Goal: Task Accomplishment & Management: Use online tool/utility

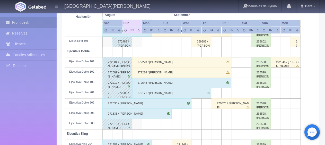
scroll to position [180, 0]
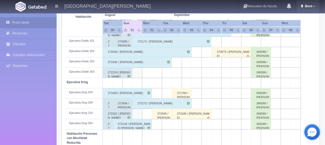
click at [312, 7] on span "Bere" at bounding box center [308, 6] width 9 height 4
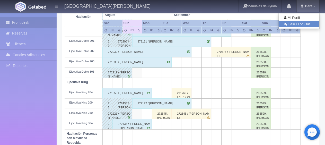
click at [301, 23] on link "Salir / Log Out" at bounding box center [299, 24] width 41 height 6
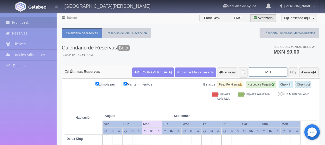
click at [249, 72] on input "[DATE]" at bounding box center [268, 72] width 39 height 10
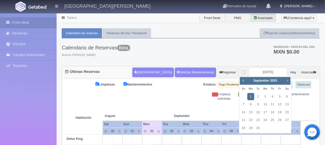
click at [286, 81] on span "Next" at bounding box center [288, 80] width 4 height 4
click at [245, 120] on link "19" at bounding box center [243, 119] width 7 height 7
type input "2025-10-19"
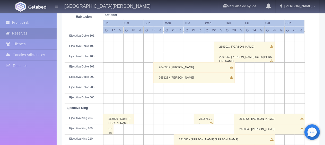
scroll to position [129, 0]
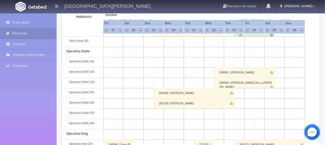
click at [207, 104] on div "265128 / Patricia Montiel" at bounding box center [193, 103] width 81 height 10
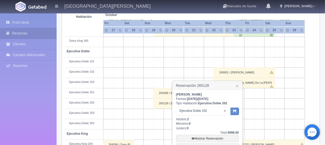
scroll to position [155, 0]
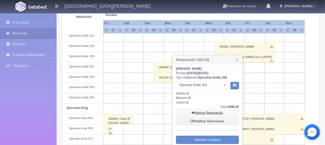
click at [206, 112] on link "Mostrar Reservación" at bounding box center [207, 112] width 63 height 7
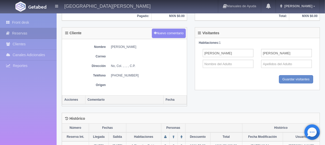
scroll to position [199, 0]
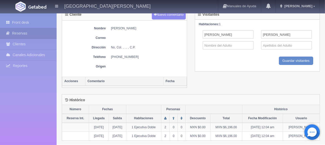
click at [197, 88] on div "Cliente Nuevo comentario Nombre [PERSON_NAME] Correo Dirección No, Col. , , , ,…" at bounding box center [191, 51] width 266 height 85
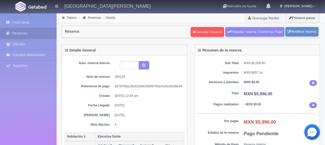
scroll to position [26, 0]
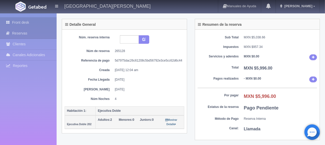
click at [47, 22] on link "Front desk" at bounding box center [28, 22] width 57 height 11
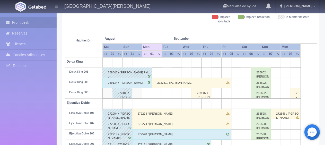
scroll to position [103, 0]
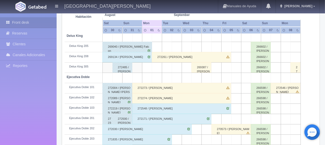
click at [151, 90] on div "272273 / [PERSON_NAME]" at bounding box center [181, 88] width 99 height 10
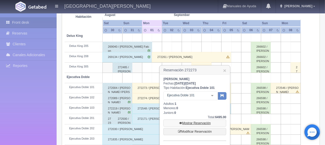
click at [194, 122] on link "Mostrar Reservación" at bounding box center [195, 122] width 63 height 7
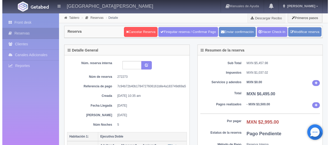
scroll to position [77, 0]
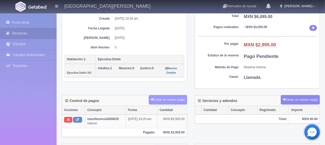
click at [179, 100] on button "Crear un nuevo pago" at bounding box center [168, 100] width 38 height 10
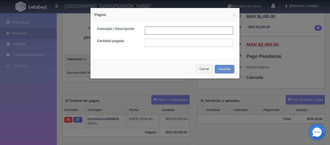
click at [160, 30] on input "text" at bounding box center [189, 31] width 88 height 8
type input "pago con tarjeta"
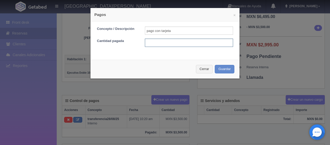
click at [166, 42] on input "text" at bounding box center [189, 43] width 88 height 8
type input "2995"
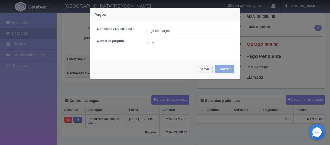
click at [221, 66] on button "Guardar" at bounding box center [225, 69] width 20 height 8
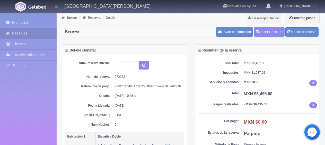
click at [259, 37] on div "Enviar confirmación Hacer Check-In Modificar reserva" at bounding box center [267, 31] width 105 height 13
click at [260, 36] on link "Hacer Check-In" at bounding box center [269, 32] width 31 height 10
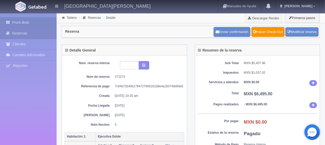
click at [42, 24] on link "Front desk" at bounding box center [28, 22] width 57 height 11
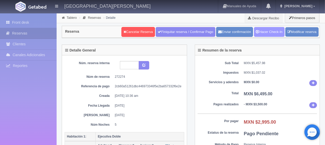
click at [262, 30] on link "Hacer Check-In" at bounding box center [269, 32] width 31 height 10
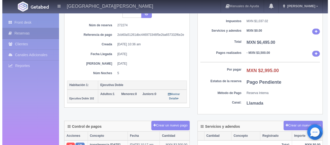
scroll to position [77, 0]
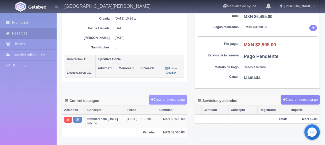
click at [181, 95] on button "Crear un nuevo pago" at bounding box center [168, 100] width 38 height 10
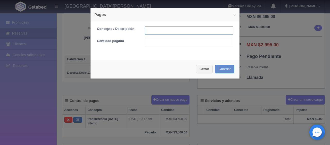
click at [178, 28] on input "text" at bounding box center [189, 31] width 88 height 8
type input "pago con tarjeta"
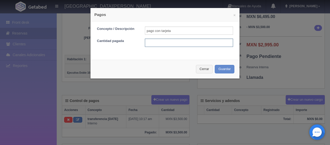
click at [173, 45] on input "text" at bounding box center [189, 43] width 88 height 8
type input "2995"
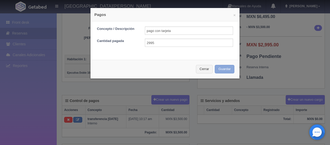
click at [218, 68] on button "Guardar" at bounding box center [225, 69] width 20 height 8
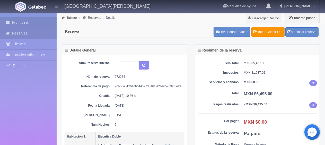
click at [39, 22] on link "Front desk" at bounding box center [28, 22] width 57 height 11
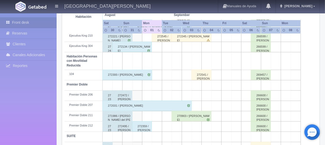
scroll to position [275, 0]
